Goal: Navigation & Orientation: Understand site structure

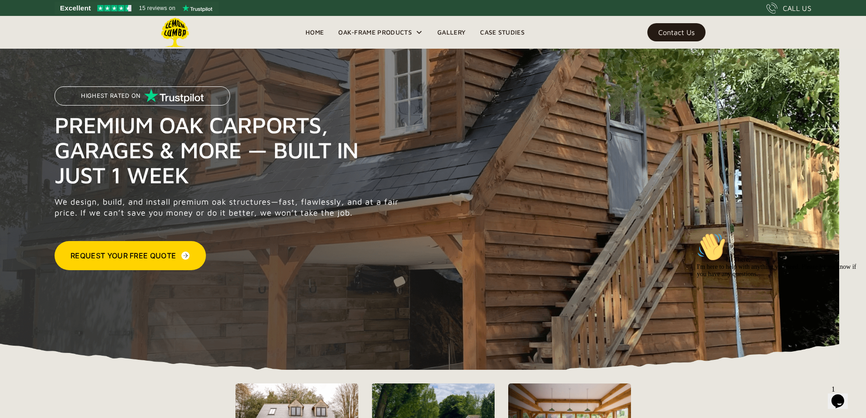
click at [459, 30] on link "Gallery" at bounding box center [451, 32] width 43 height 14
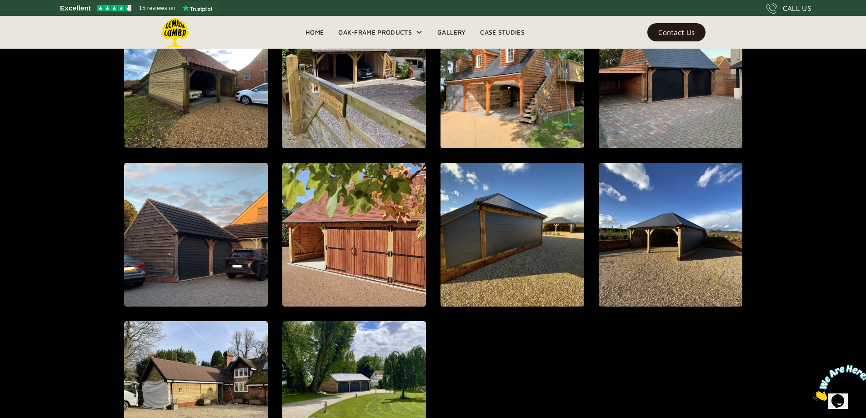
scroll to position [955, 0]
click at [318, 30] on link "Home" at bounding box center [314, 32] width 33 height 14
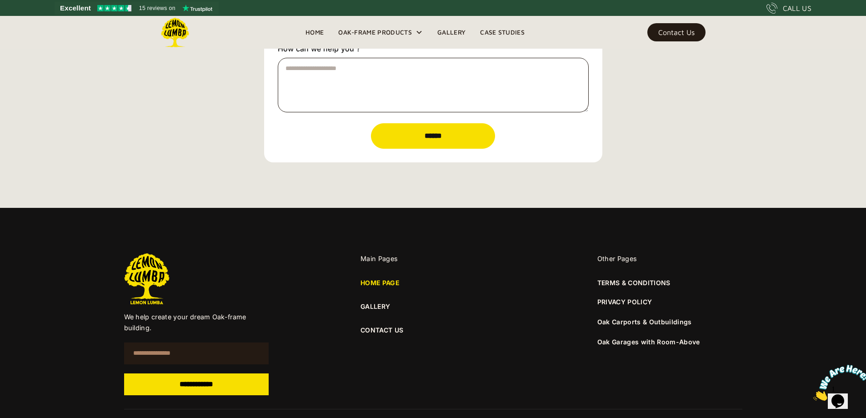
scroll to position [3151, 0]
click at [486, 29] on link "Case Studies" at bounding box center [502, 32] width 59 height 14
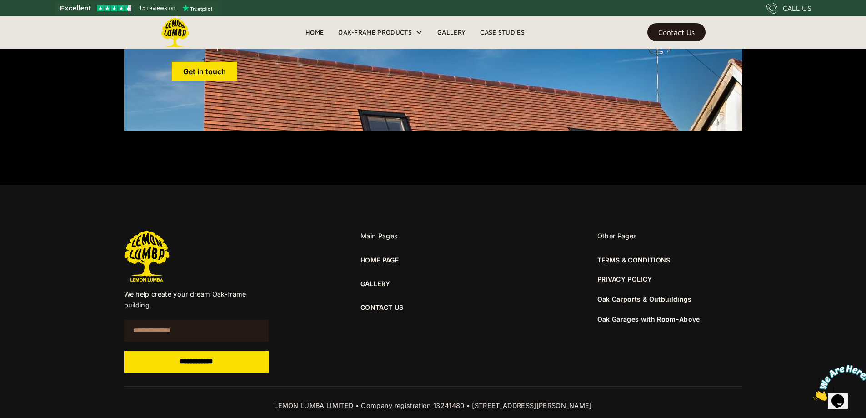
scroll to position [2836, 0]
